Goal: Transaction & Acquisition: Purchase product/service

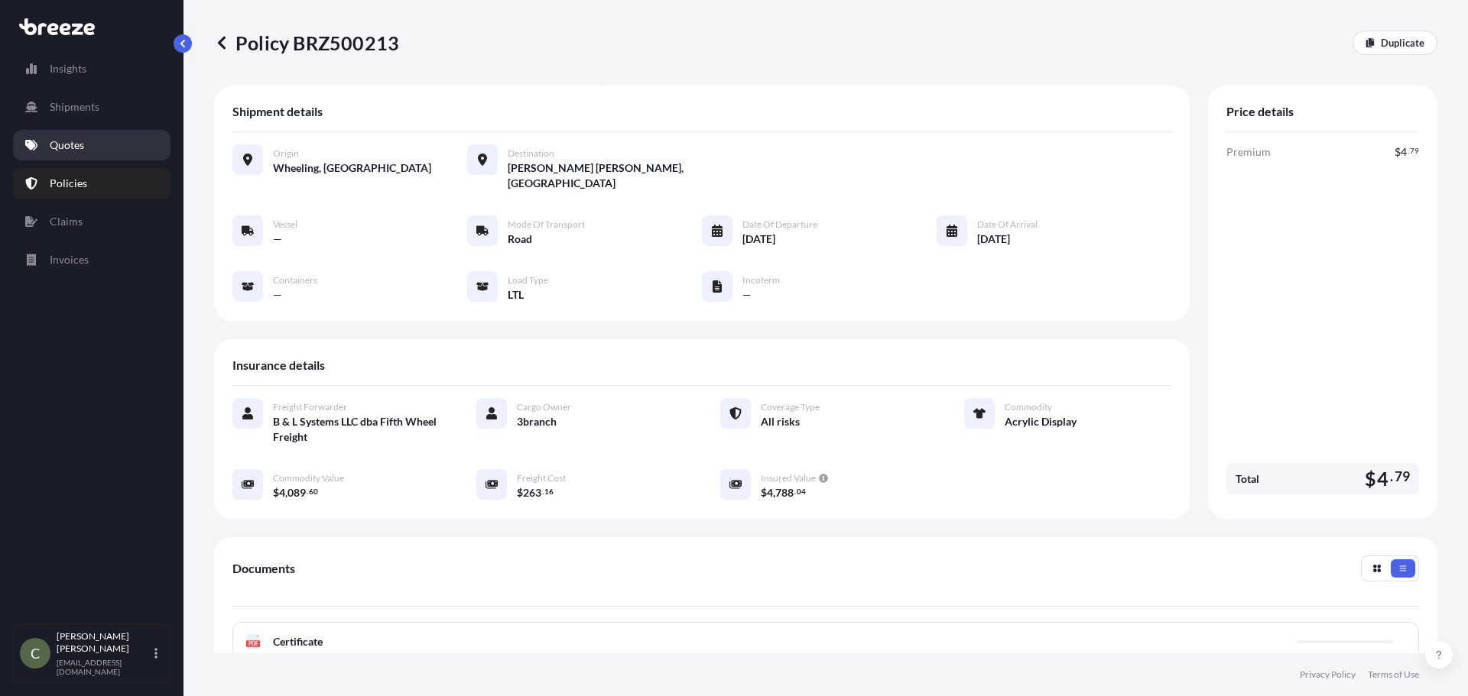
click at [104, 144] on link "Quotes" at bounding box center [91, 145] width 157 height 31
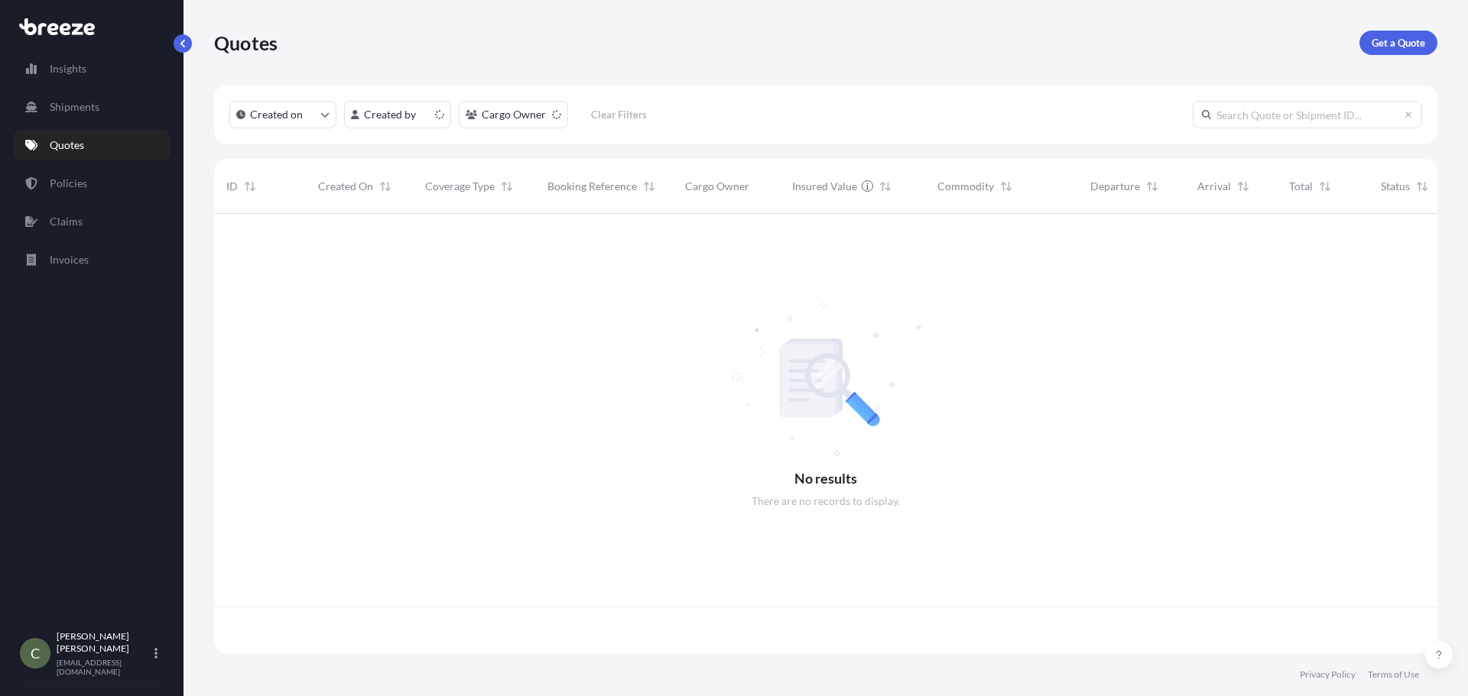
scroll to position [437, 1212]
click at [1396, 37] on p "Get a Quote" at bounding box center [1398, 42] width 54 height 15
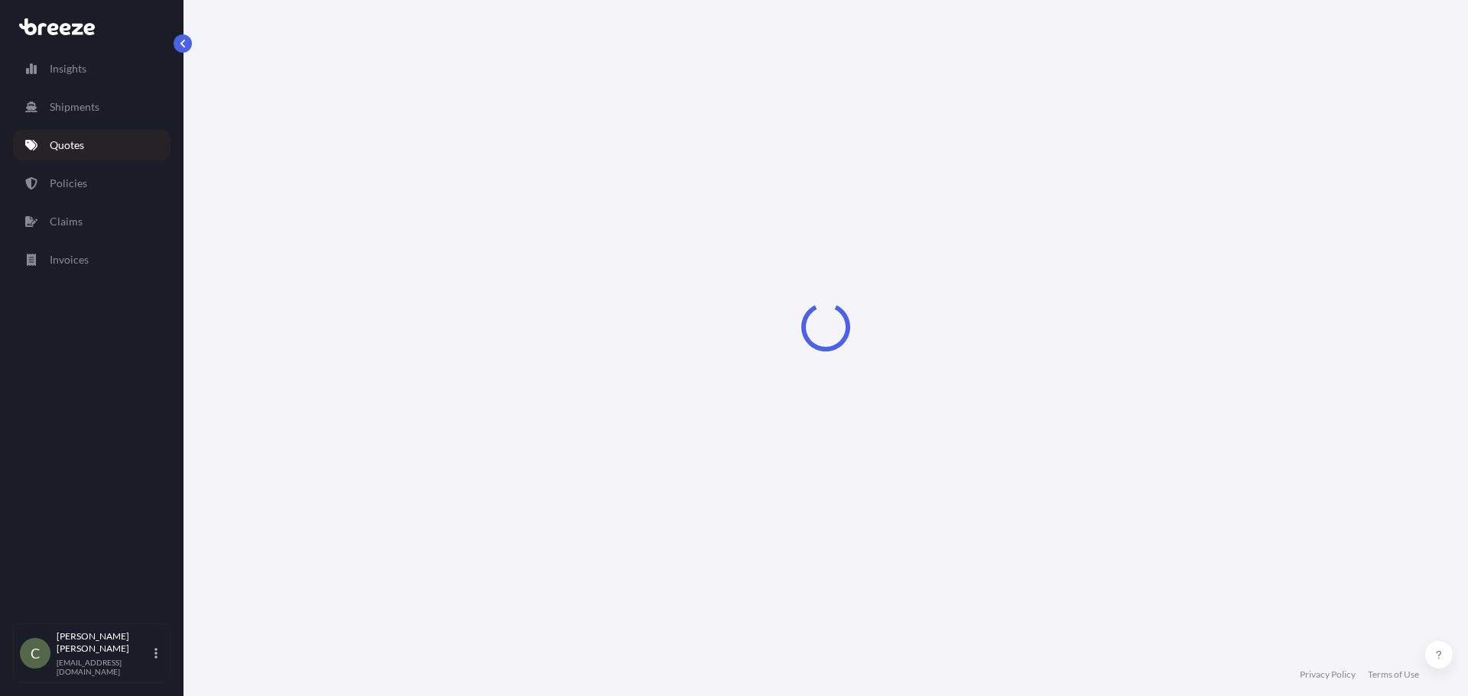
select select "Sea"
select select "1"
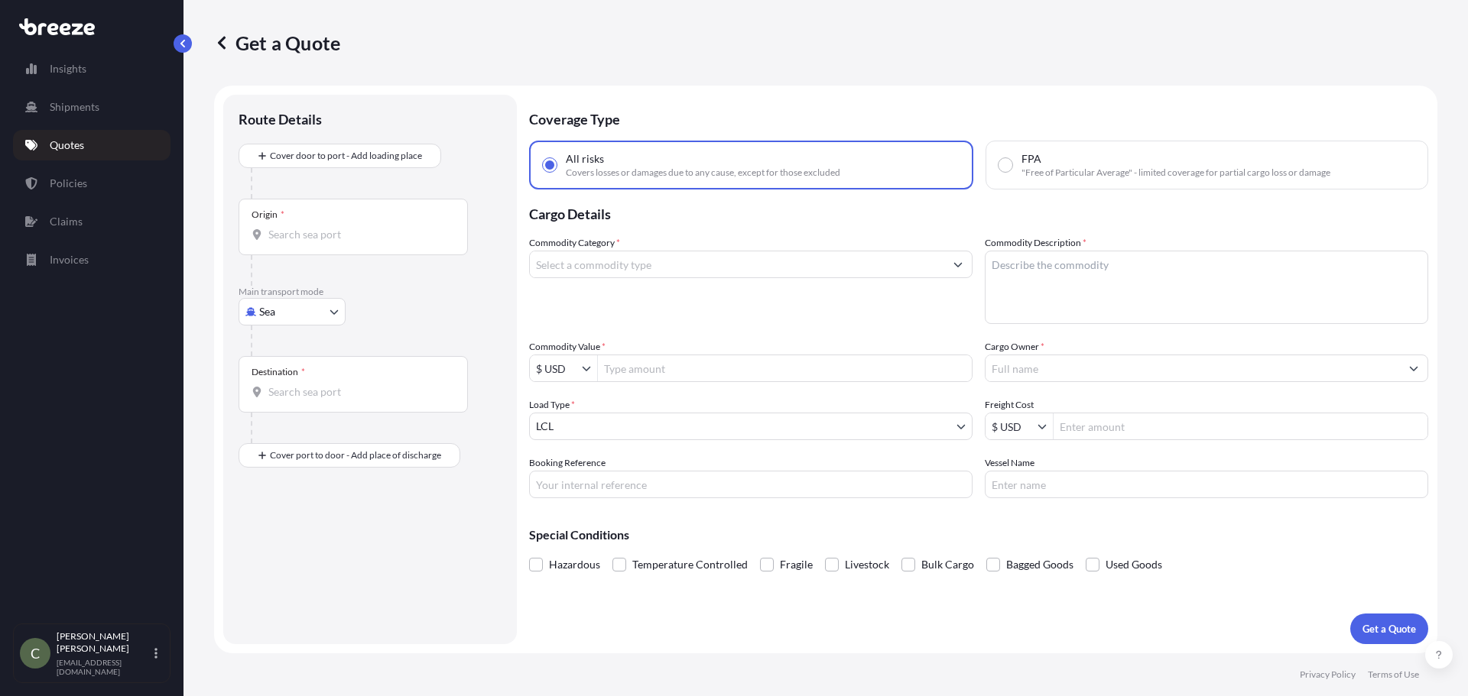
click at [332, 319] on body "Insights Shipments Quotes Policies Claims Invoices C [PERSON_NAME] [EMAIL_ADDRE…" at bounding box center [734, 348] width 1468 height 696
click at [292, 407] on div "Road" at bounding box center [292, 407] width 95 height 28
select select "Road"
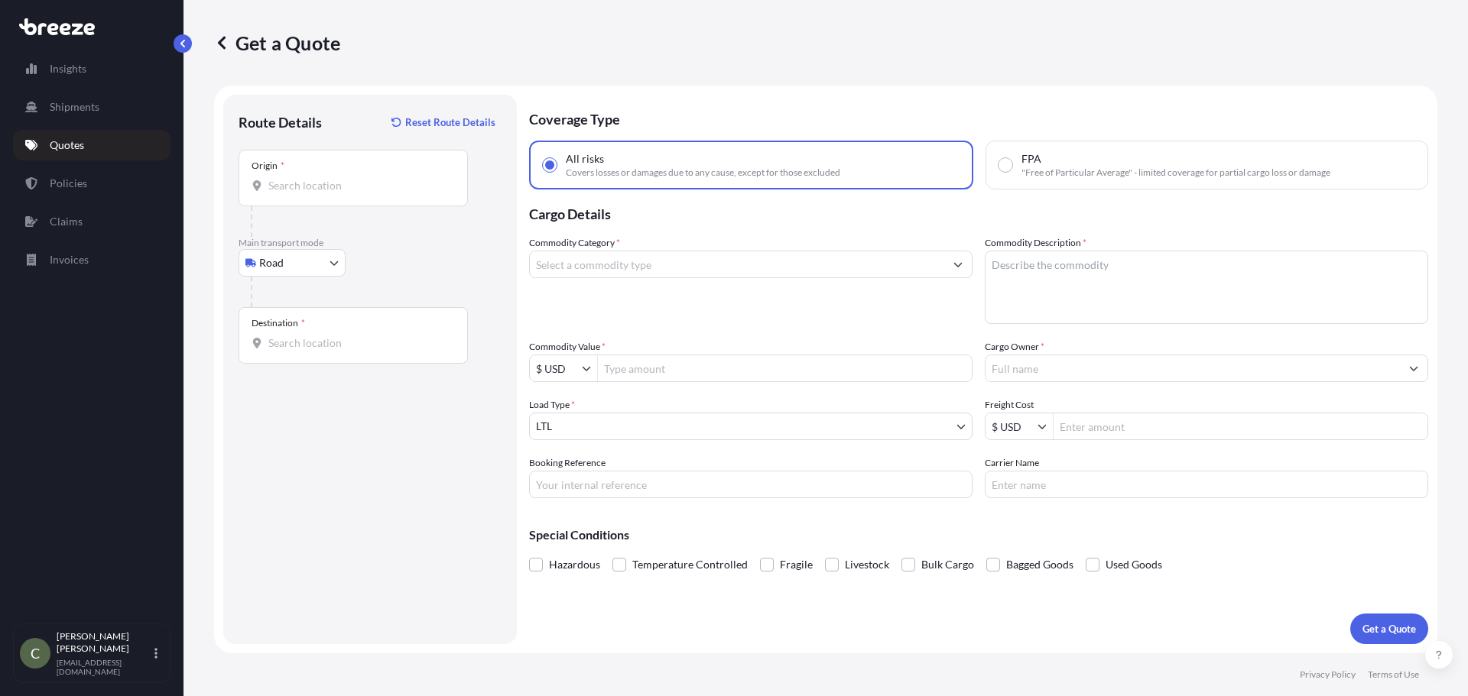
click at [332, 193] on div "Origin *" at bounding box center [353, 178] width 229 height 57
click at [332, 193] on input "Origin *" at bounding box center [358, 185] width 180 height 15
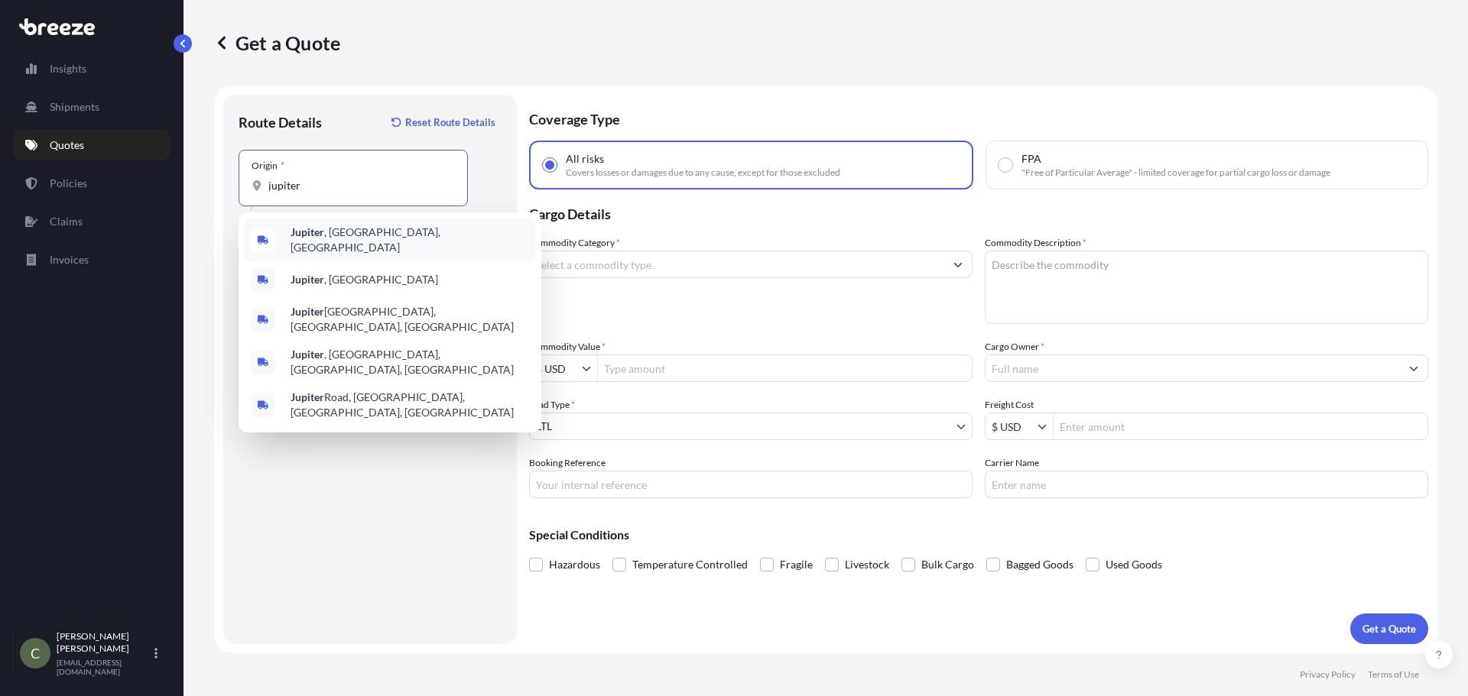
click at [315, 239] on b "Jupiter" at bounding box center [307, 232] width 34 height 13
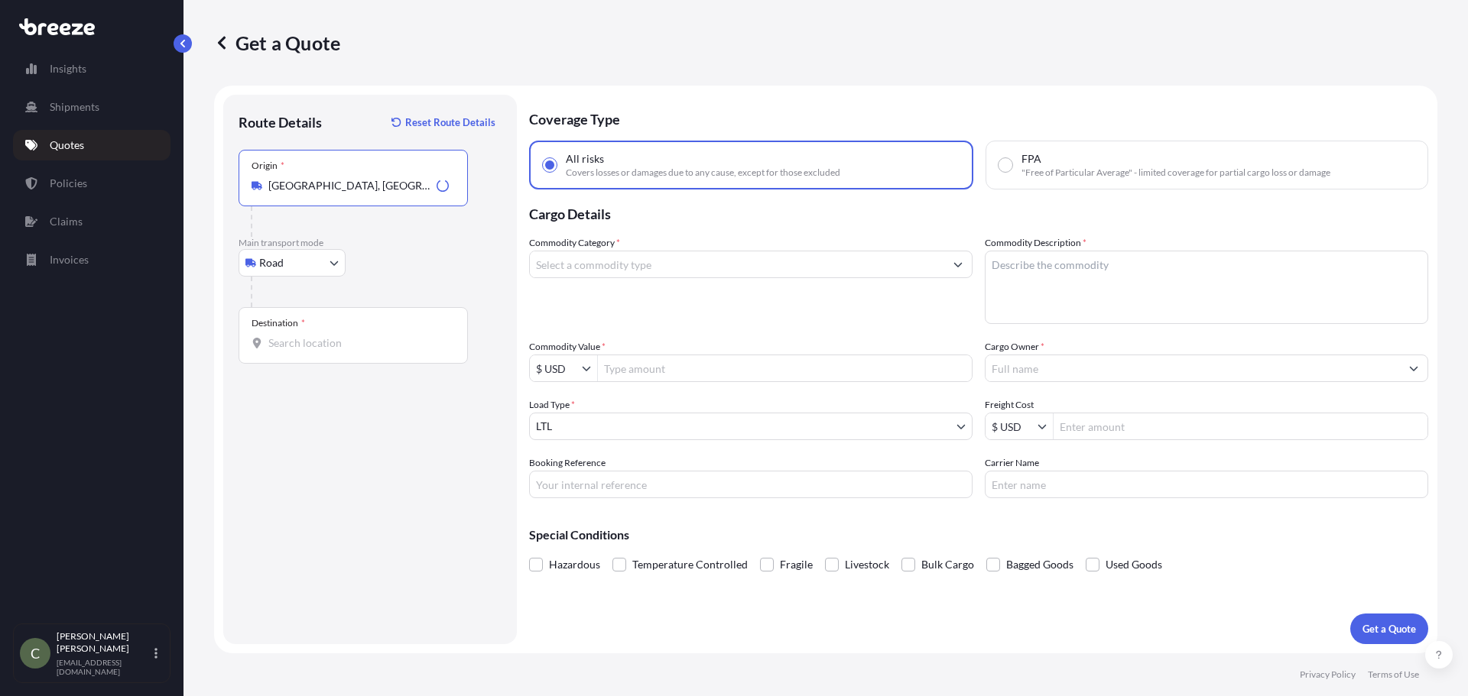
type input "[GEOGRAPHIC_DATA], [GEOGRAPHIC_DATA], [GEOGRAPHIC_DATA]"
click at [291, 349] on input "Destination *" at bounding box center [358, 343] width 180 height 15
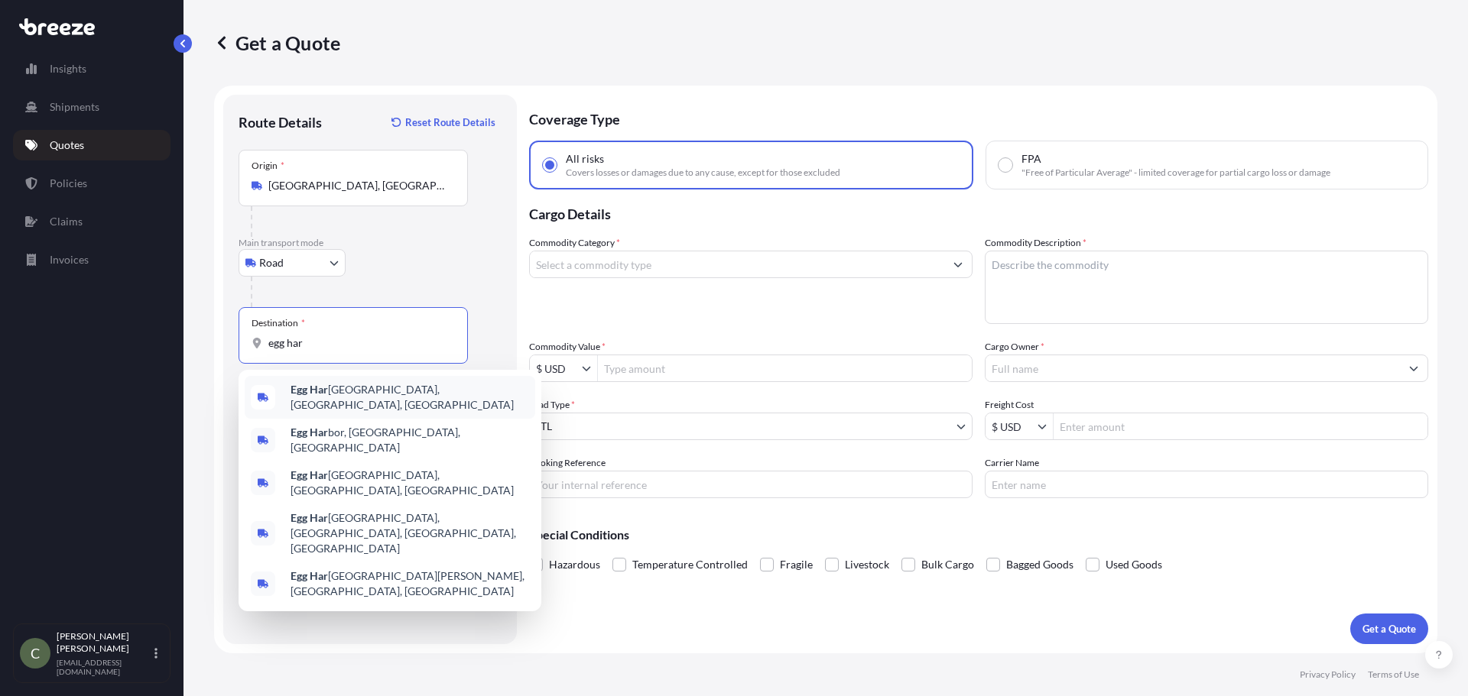
click at [342, 402] on div "Egg [GEOGRAPHIC_DATA], [GEOGRAPHIC_DATA], [GEOGRAPHIC_DATA]" at bounding box center [390, 397] width 290 height 43
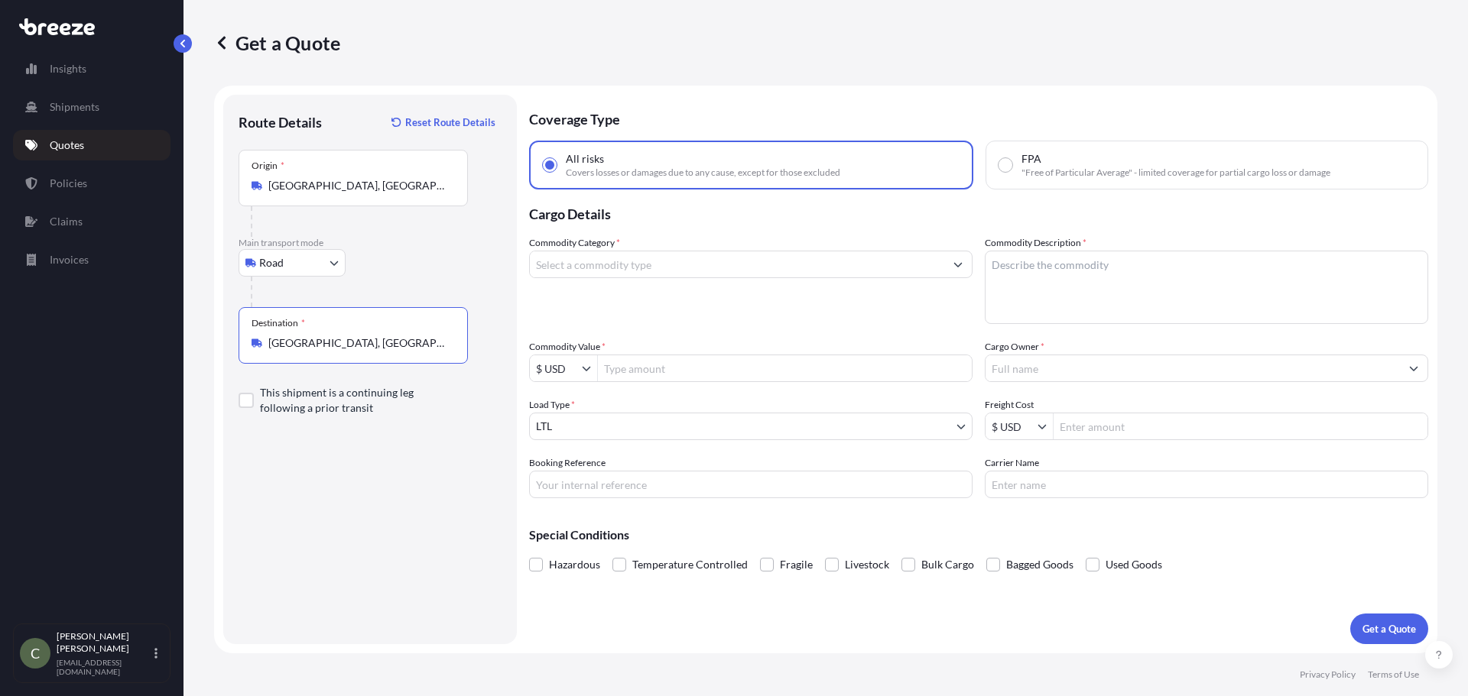
click at [368, 346] on input "[GEOGRAPHIC_DATA], [GEOGRAPHIC_DATA], [GEOGRAPHIC_DATA]" at bounding box center [358, 343] width 180 height 15
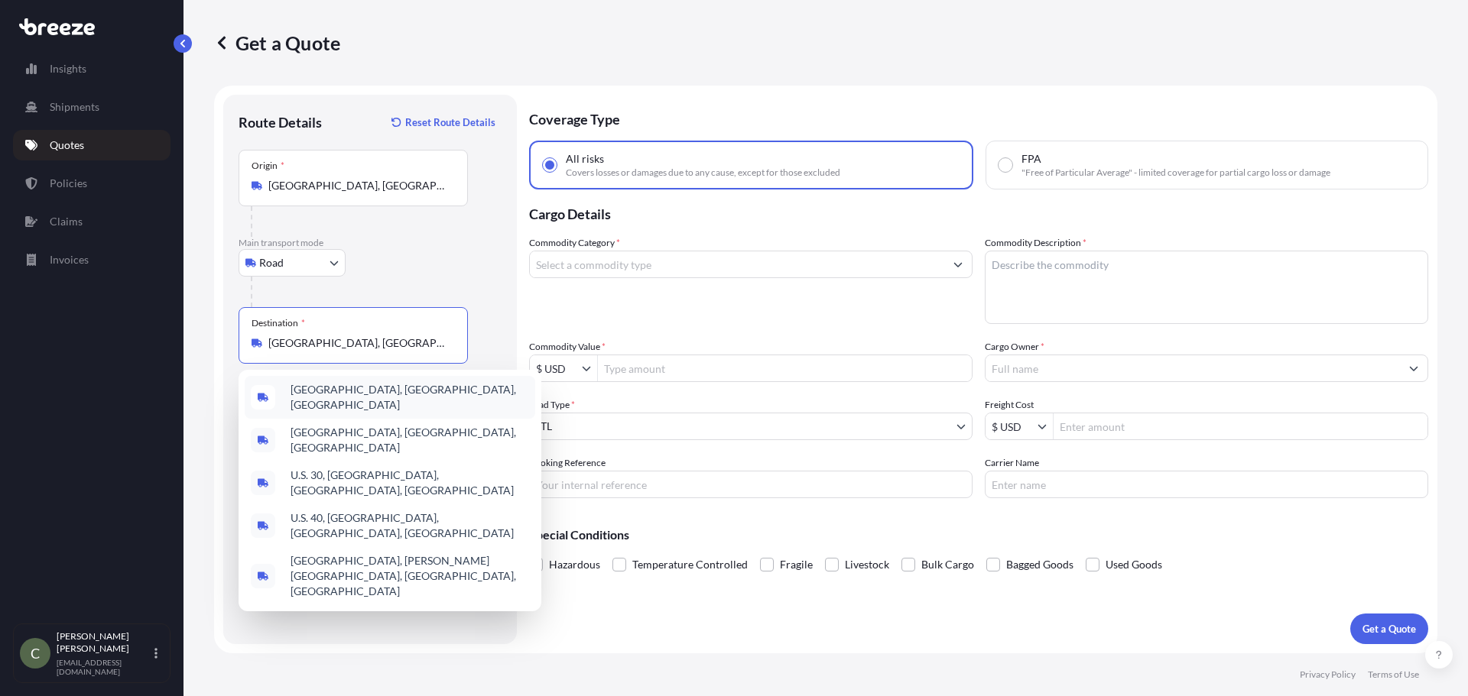
click at [365, 403] on div "[GEOGRAPHIC_DATA], [GEOGRAPHIC_DATA], [GEOGRAPHIC_DATA]" at bounding box center [390, 397] width 290 height 43
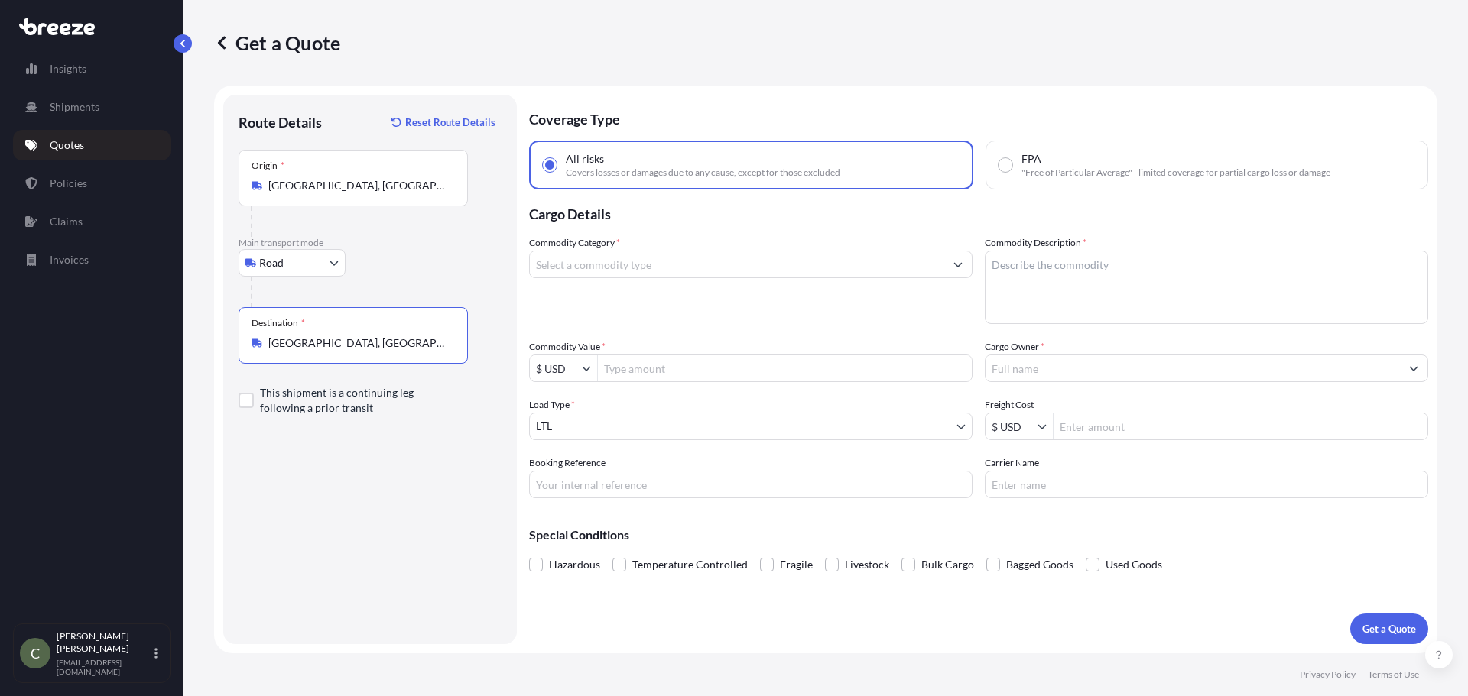
type input "[GEOGRAPHIC_DATA], [GEOGRAPHIC_DATA], [GEOGRAPHIC_DATA]"
click at [700, 279] on div "Commodity Category *" at bounding box center [750, 279] width 443 height 89
click at [703, 271] on input "Commodity Category *" at bounding box center [737, 265] width 414 height 28
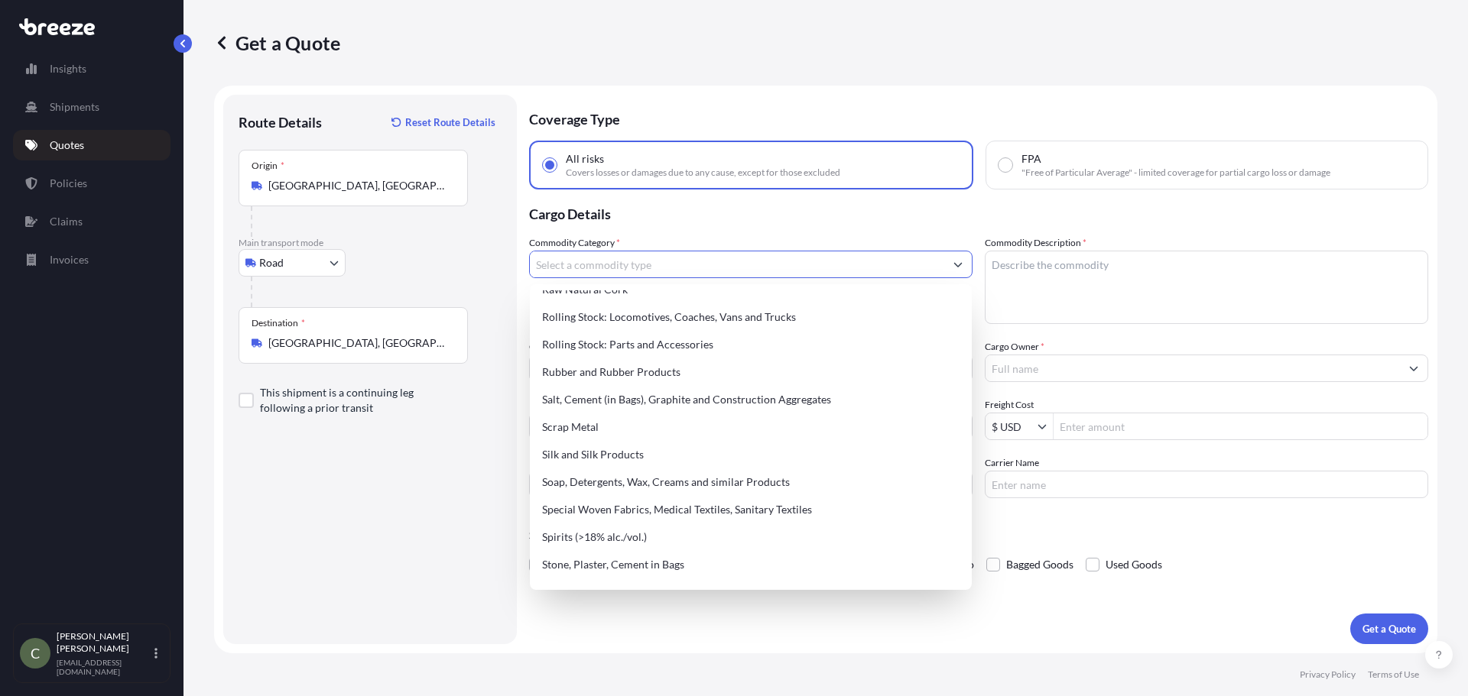
scroll to position [2780, 0]
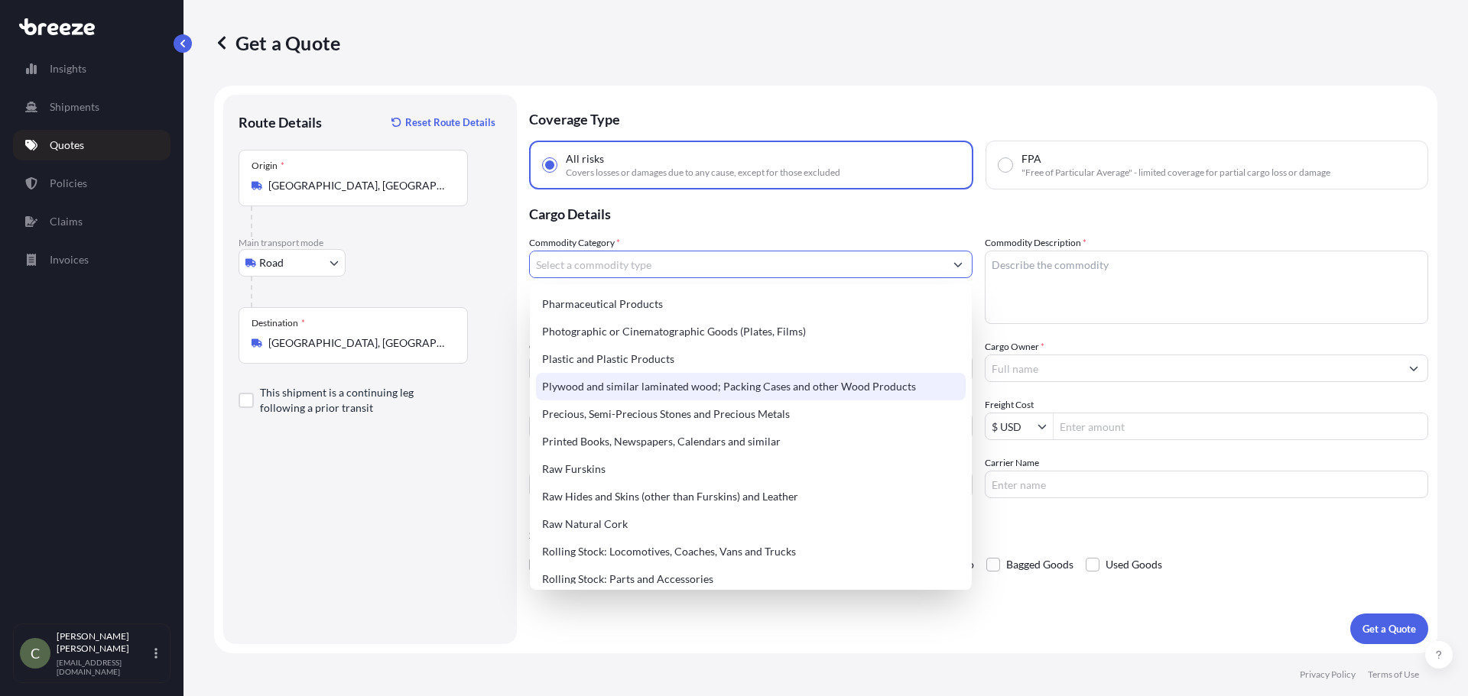
click at [736, 389] on div "Plywood and similar laminated wood; Packing Cases and other Wood Products" at bounding box center [751, 387] width 430 height 28
type input "Plywood and similar laminated wood; Packing Cases and other Wood Products"
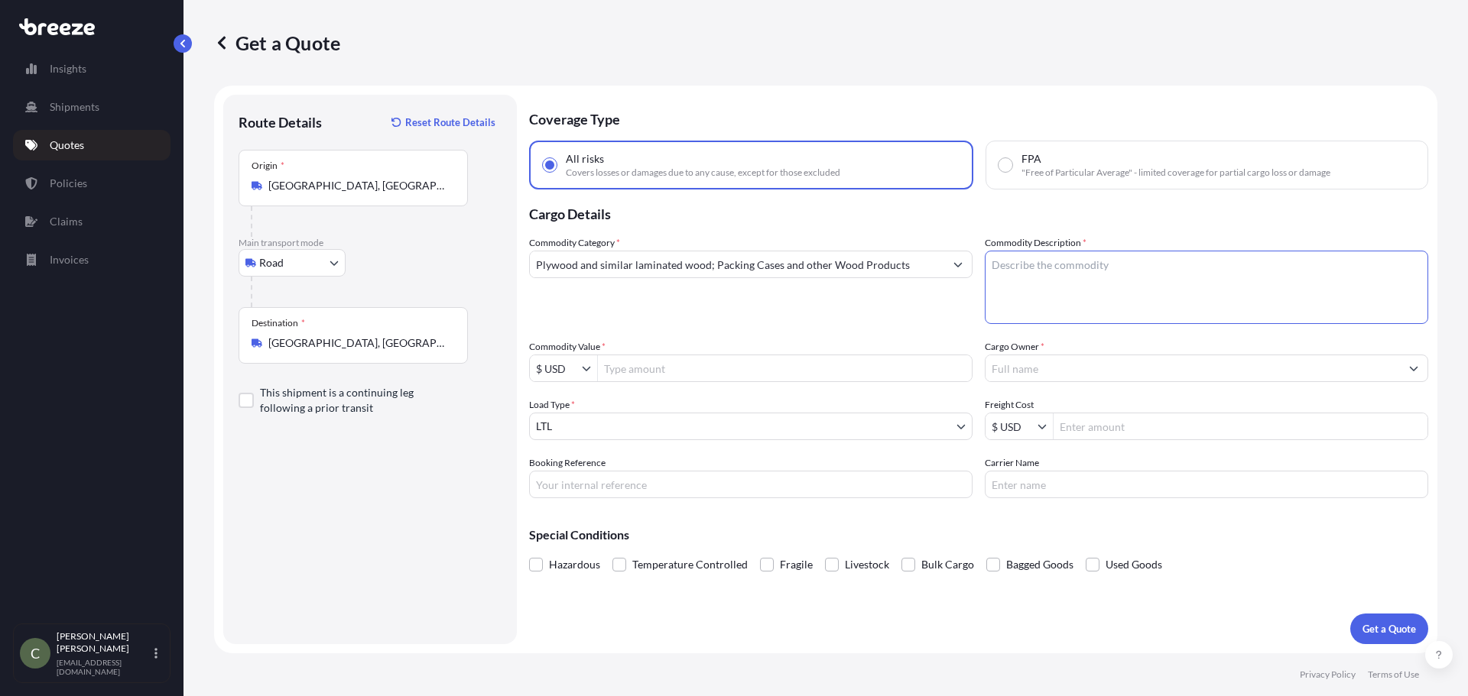
click at [1032, 261] on textarea "Commodity Description *" at bounding box center [1206, 287] width 443 height 73
type textarea "Teak Lumber"
click at [785, 374] on input "Commodity Value *" at bounding box center [785, 369] width 374 height 28
type input "3,000"
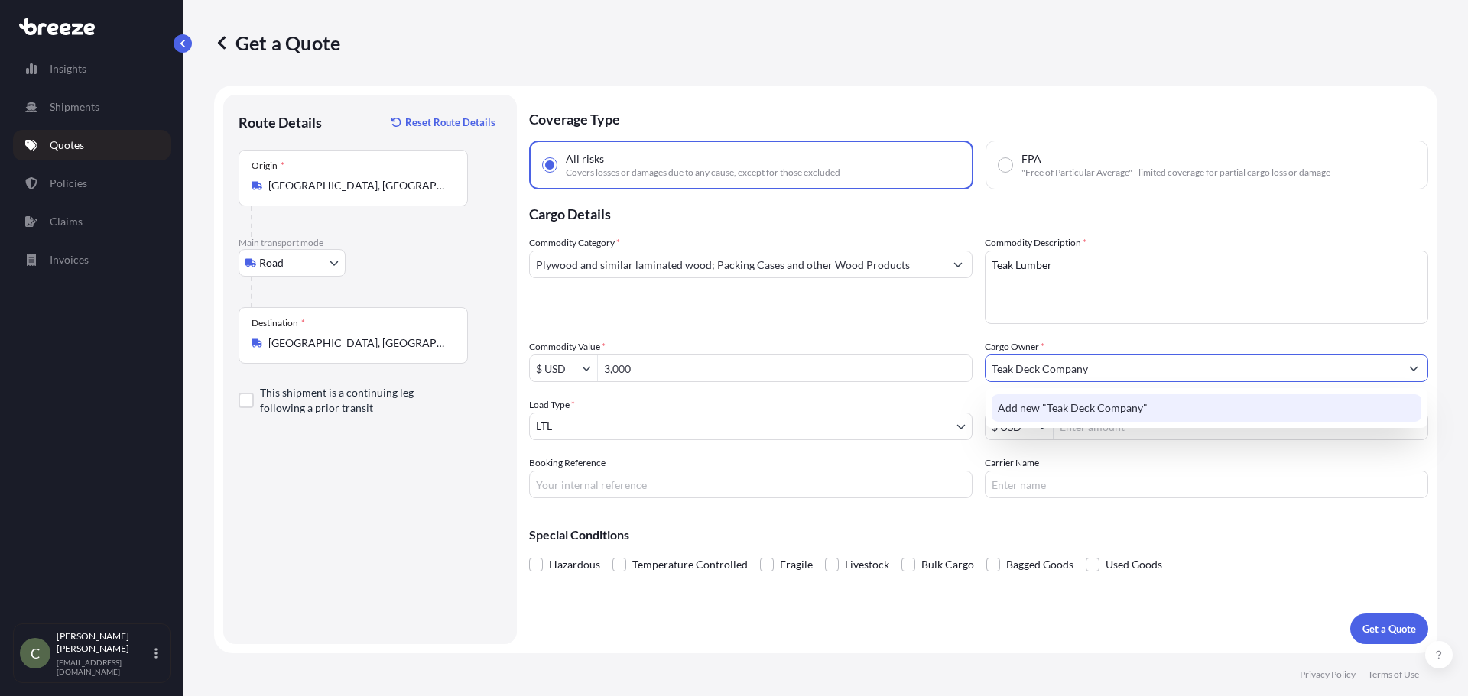
click at [1092, 420] on div "Add new "Teak Deck Company"" at bounding box center [1207, 408] width 430 height 28
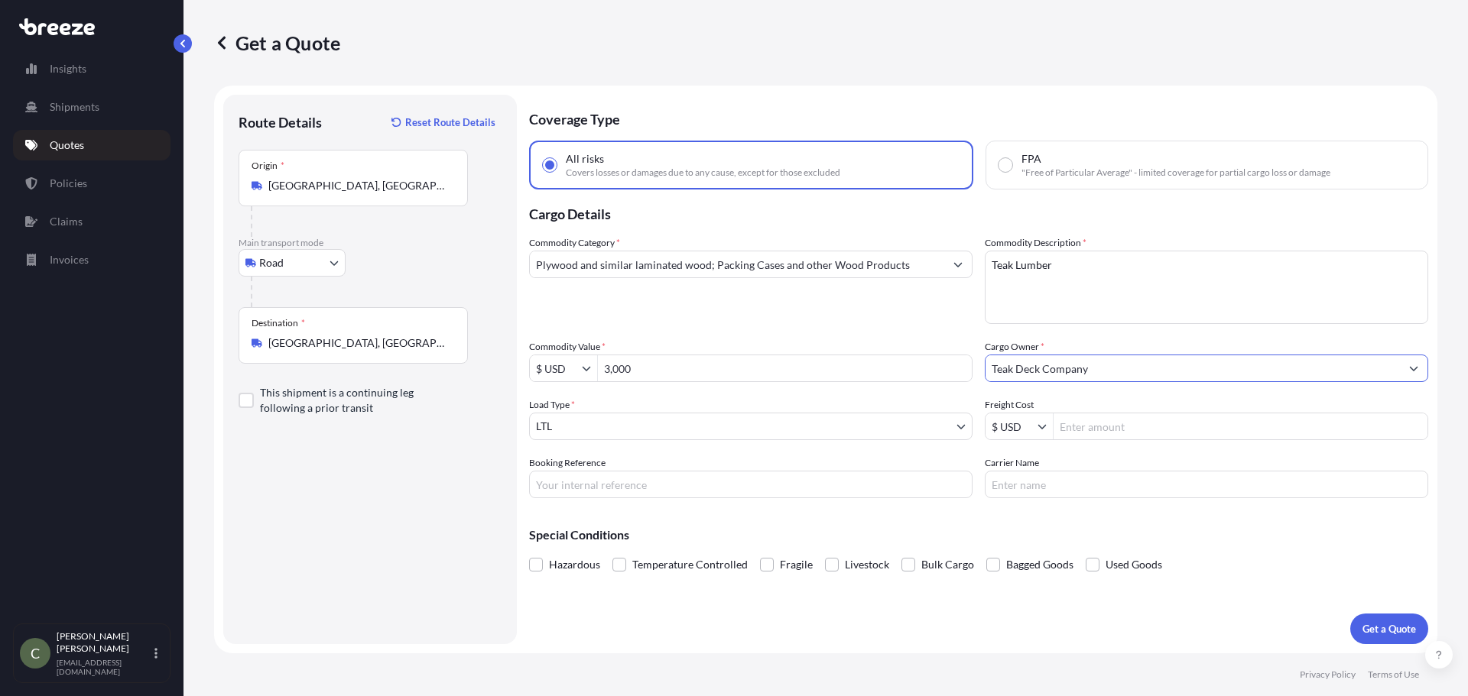
type input "Teak Deck Company"
click at [1088, 429] on input "Freight Cost" at bounding box center [1240, 427] width 374 height 28
type input "234.02"
click at [1357, 624] on button "Get a Quote" at bounding box center [1389, 629] width 78 height 31
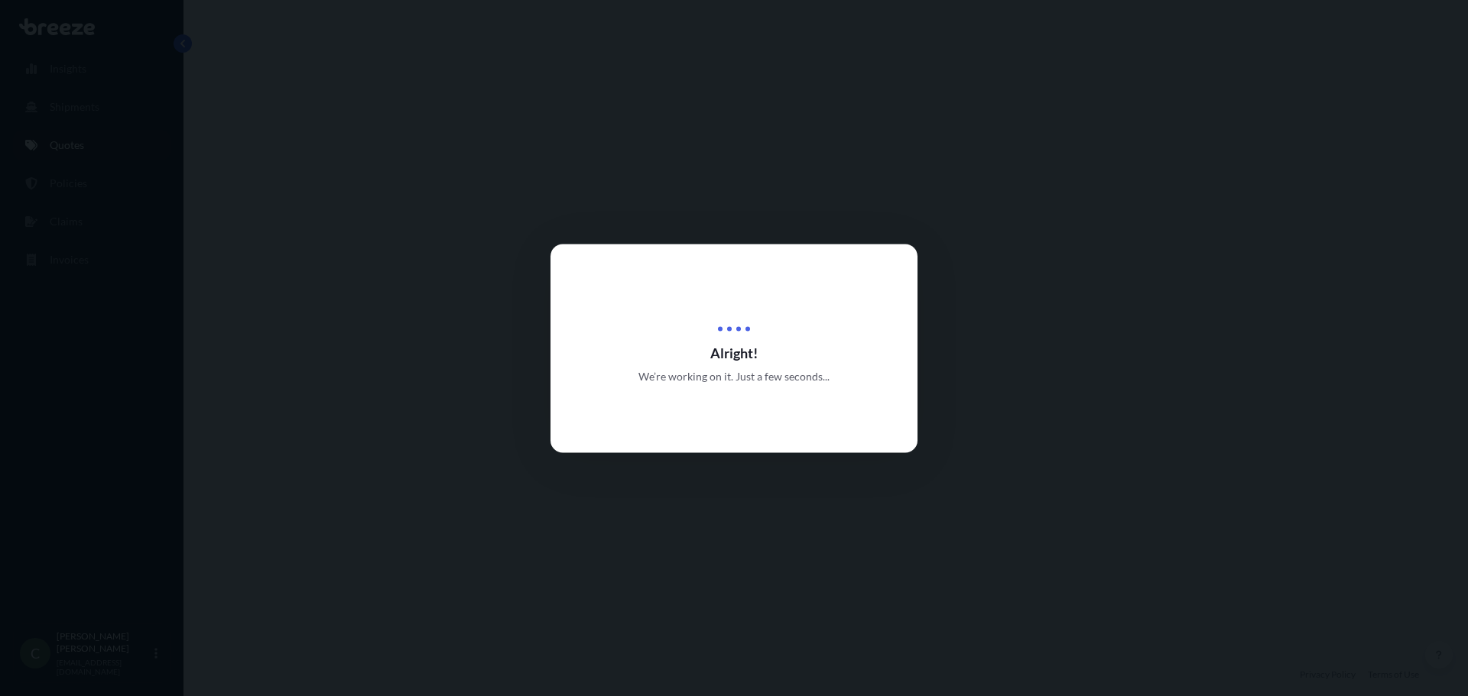
select select "Road"
select select "1"
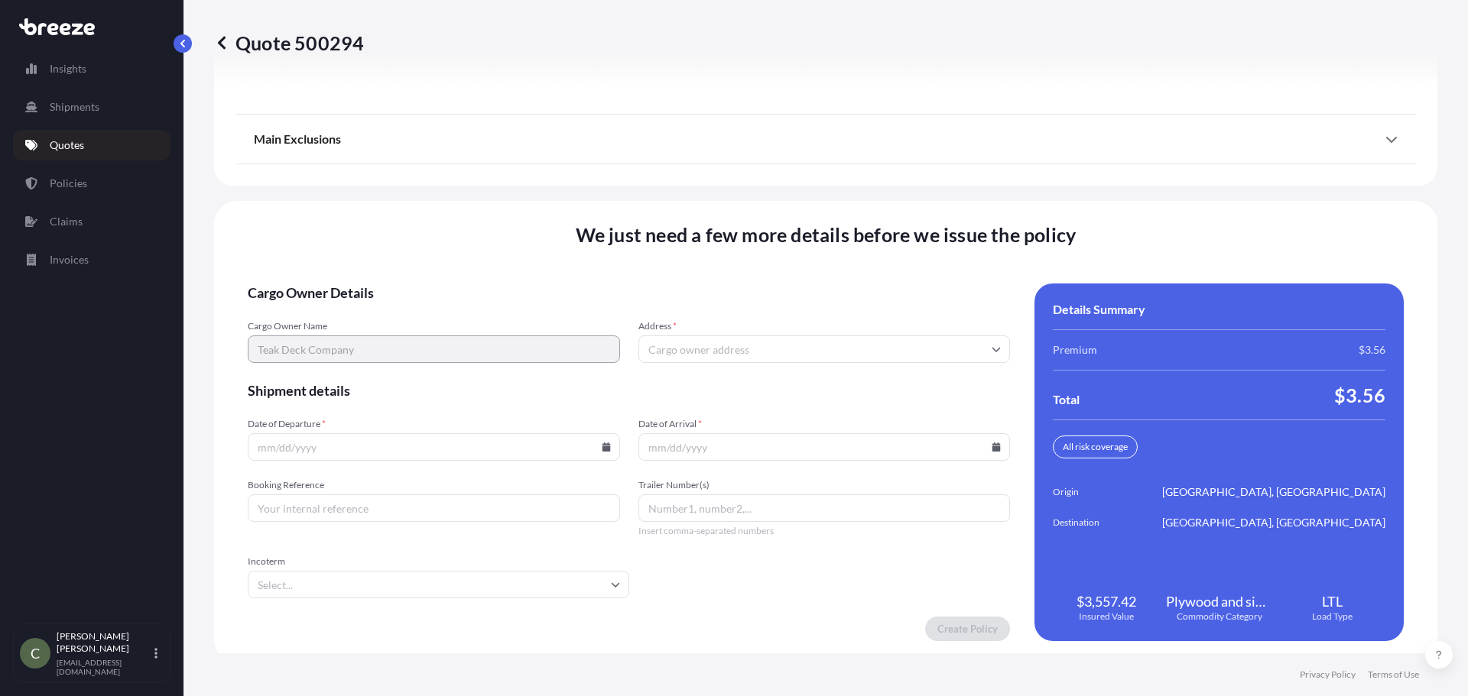
scroll to position [1973, 0]
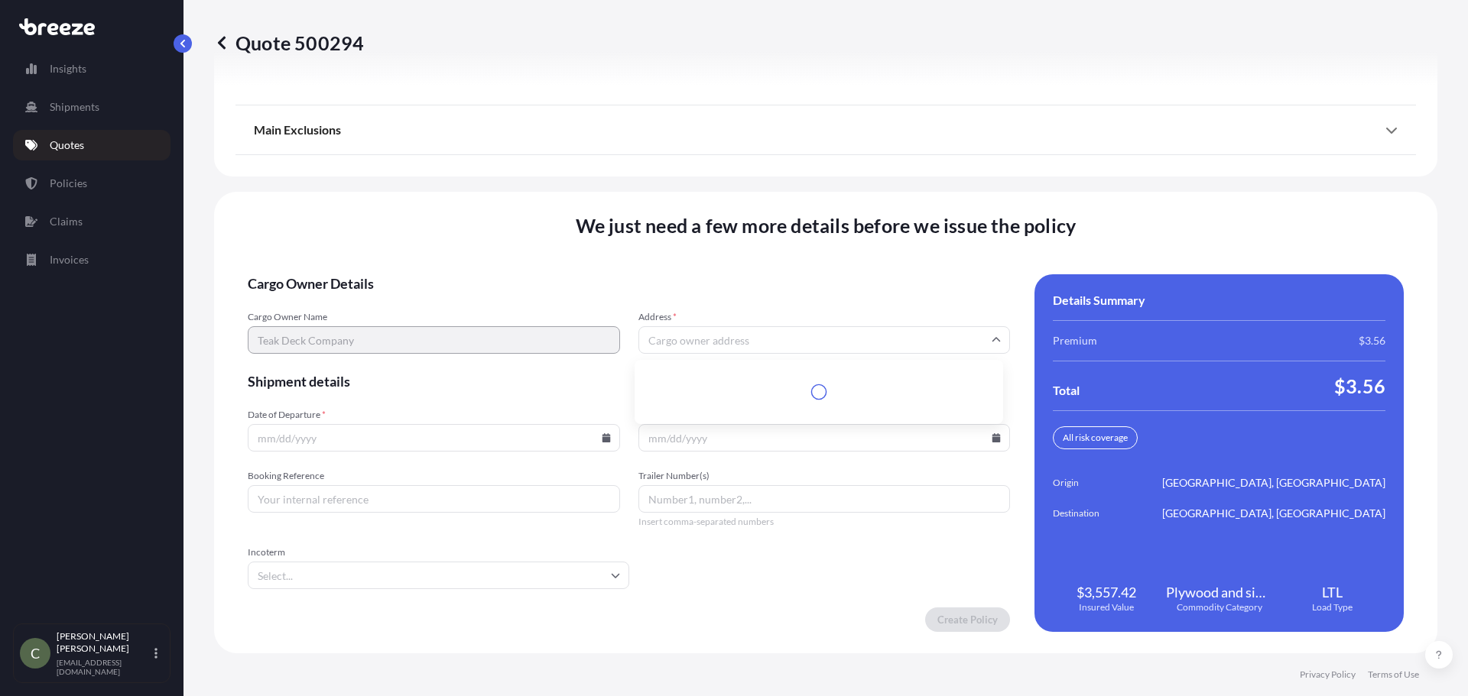
click at [784, 349] on input "Address *" at bounding box center [824, 340] width 372 height 28
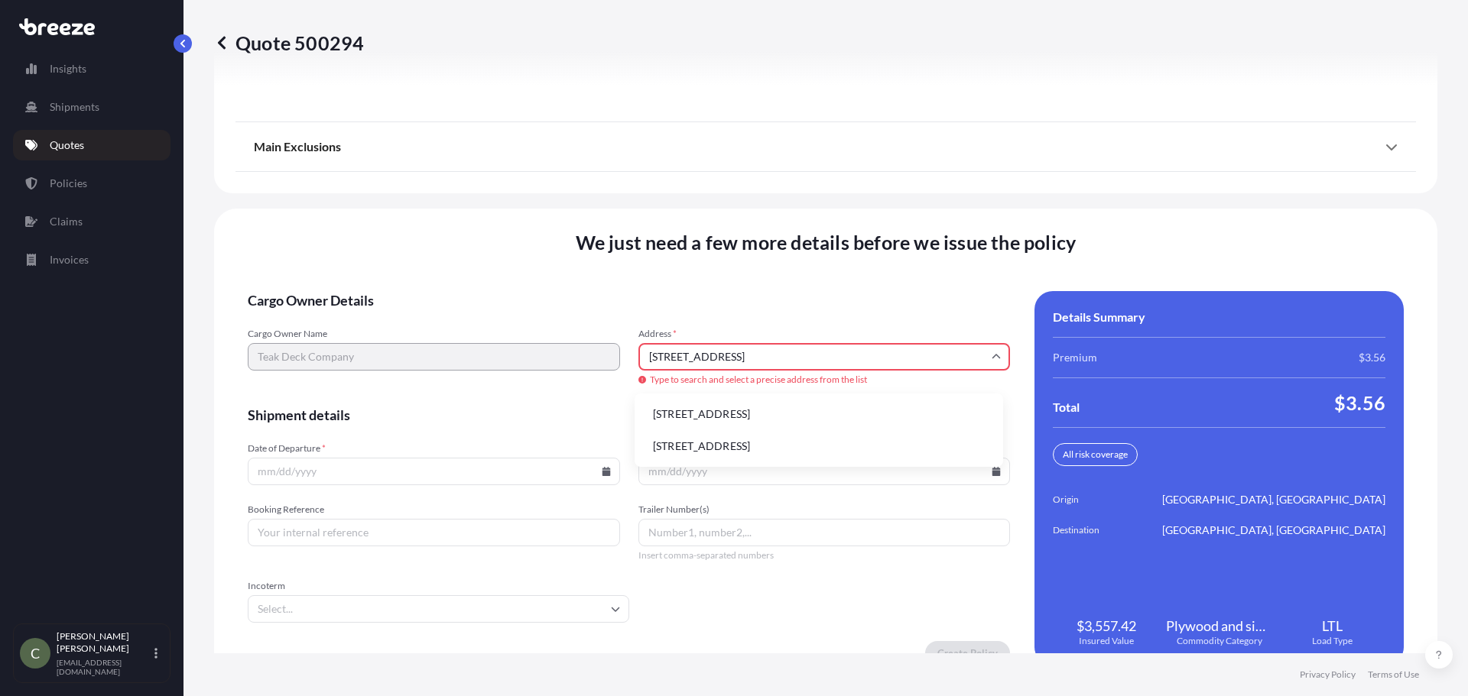
click at [784, 414] on li "[STREET_ADDRESS]" at bounding box center [819, 414] width 356 height 29
type input "[STREET_ADDRESS]"
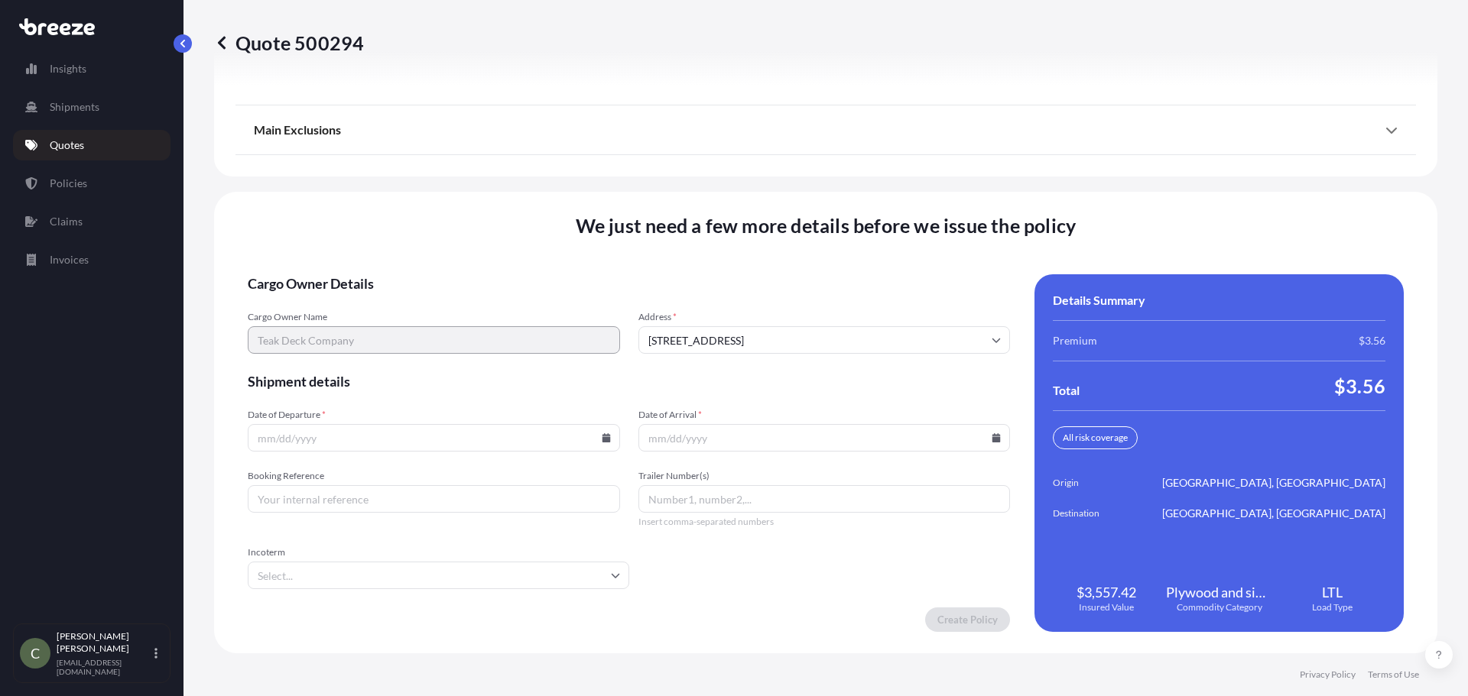
click at [602, 439] on icon at bounding box center [606, 437] width 8 height 9
click at [357, 353] on button "30" at bounding box center [361, 360] width 24 height 24
type input "[DATE]"
click at [992, 437] on icon at bounding box center [996, 437] width 8 height 9
click at [852, 365] on button "3" at bounding box center [854, 360] width 24 height 24
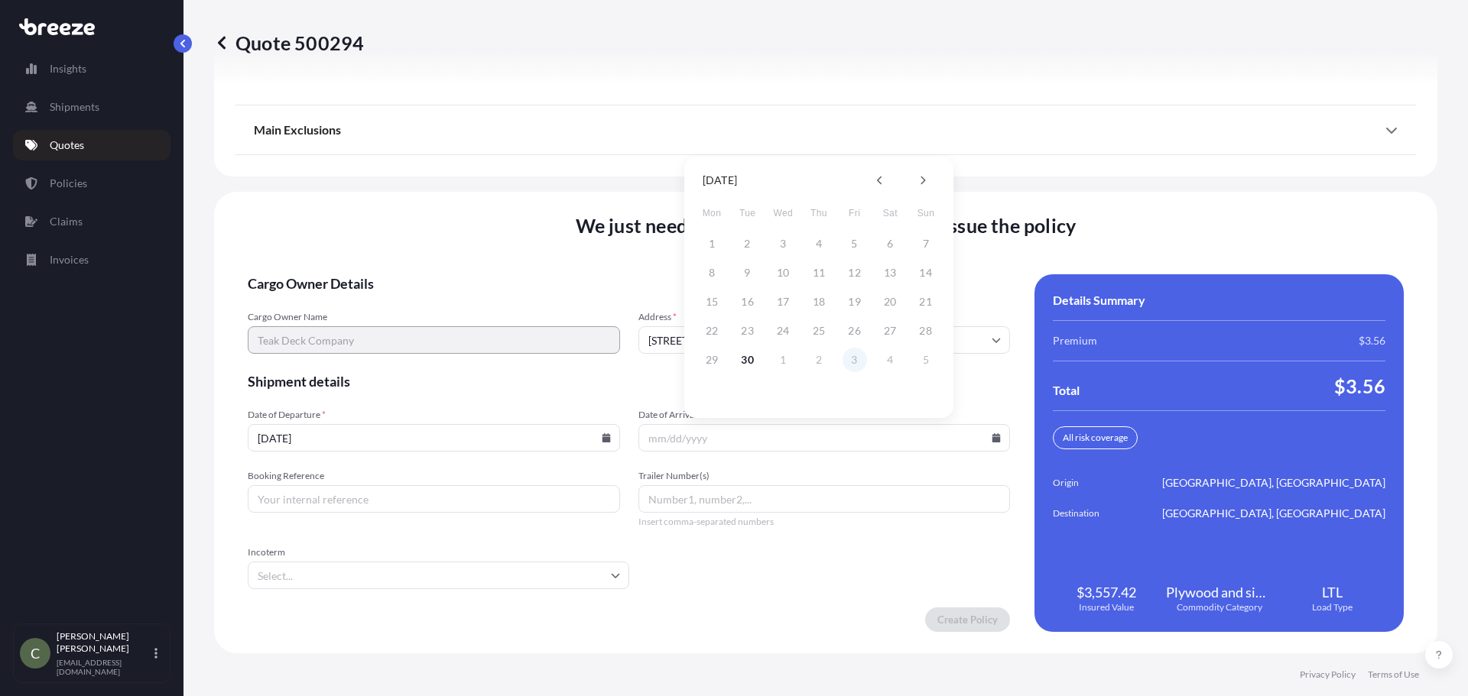
type input "[DATE]"
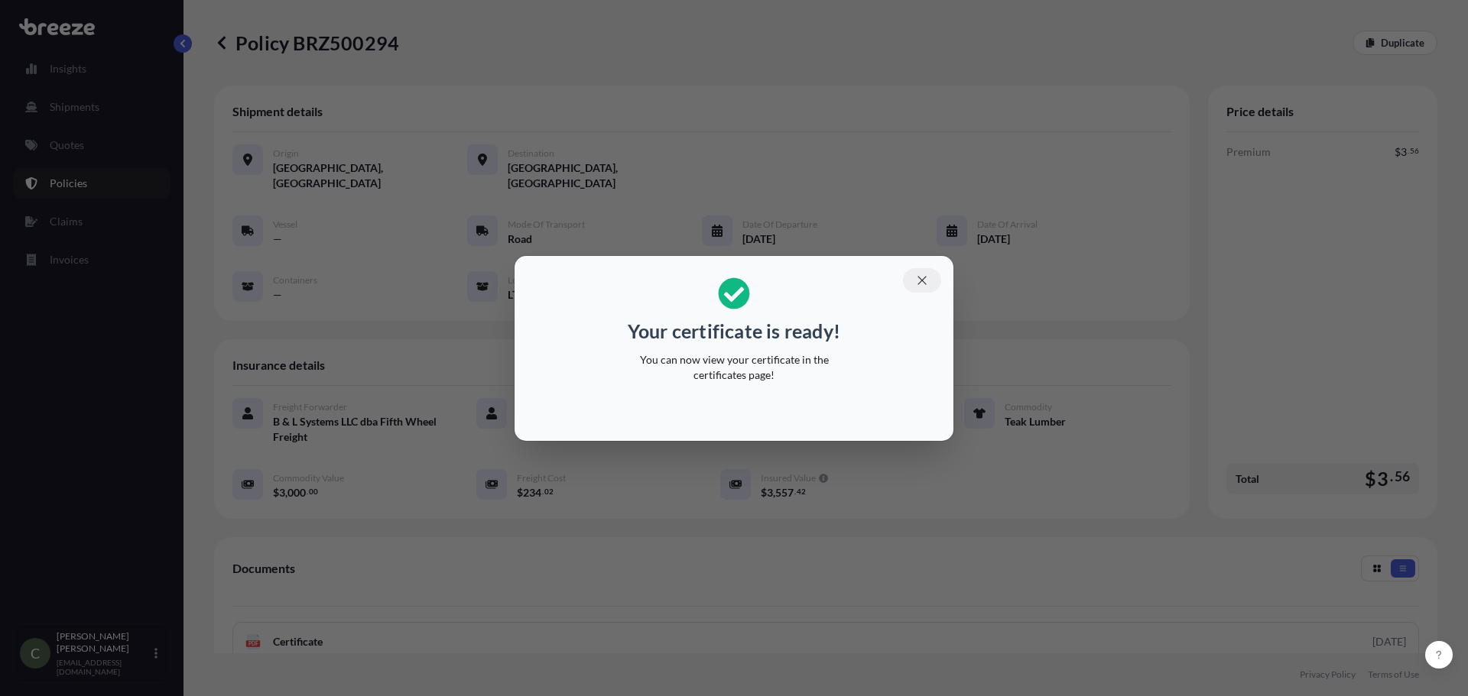
click at [916, 284] on icon "button" at bounding box center [922, 281] width 14 height 14
